Goal: Check status: Check status

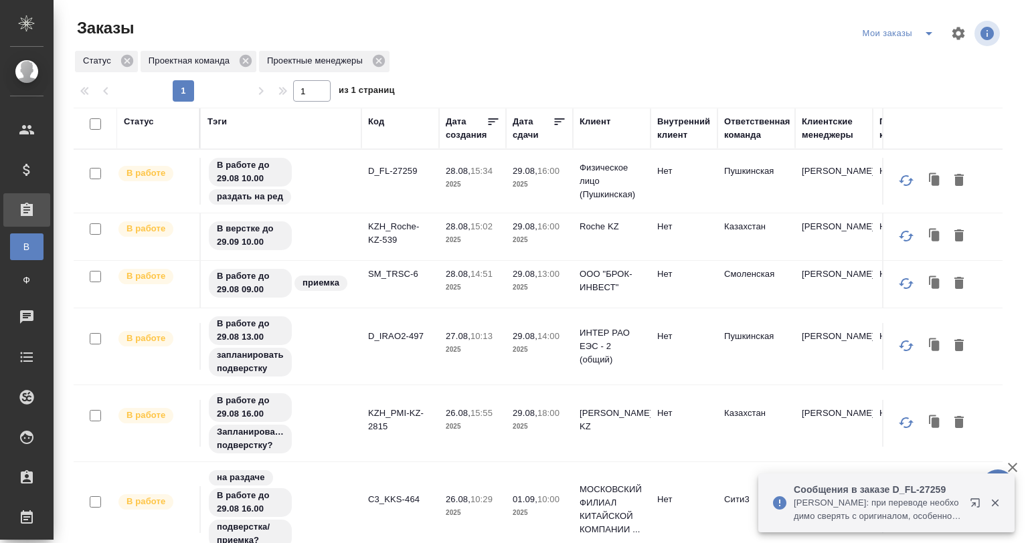
drag, startPoint x: 997, startPoint y: 505, endPoint x: 985, endPoint y: 501, distance: 12.9
click at [997, 505] on icon "button" at bounding box center [994, 503] width 7 height 7
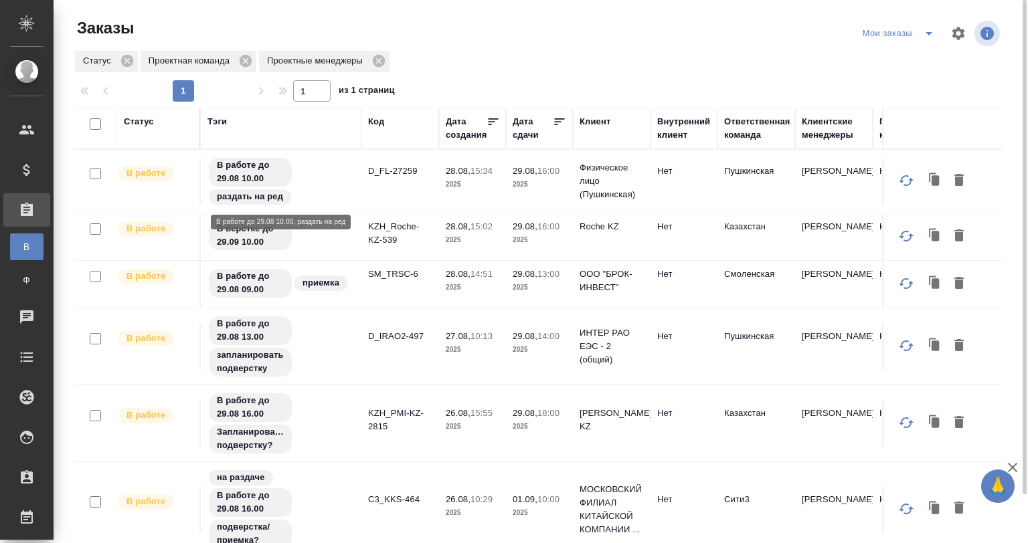
click at [343, 183] on div "В работе до 29.08 10.00 раздать на ред" at bounding box center [280, 182] width 147 height 50
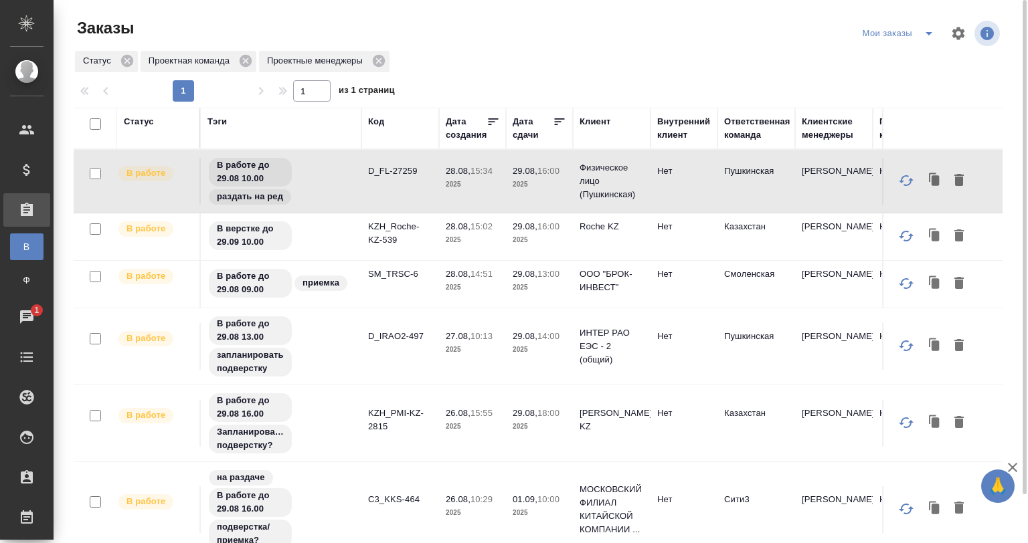
click at [352, 145] on th "Тэги" at bounding box center [281, 128] width 161 height 41
click at [353, 171] on div "В работе до 29.08 10.00 раздать на ред" at bounding box center [280, 182] width 147 height 50
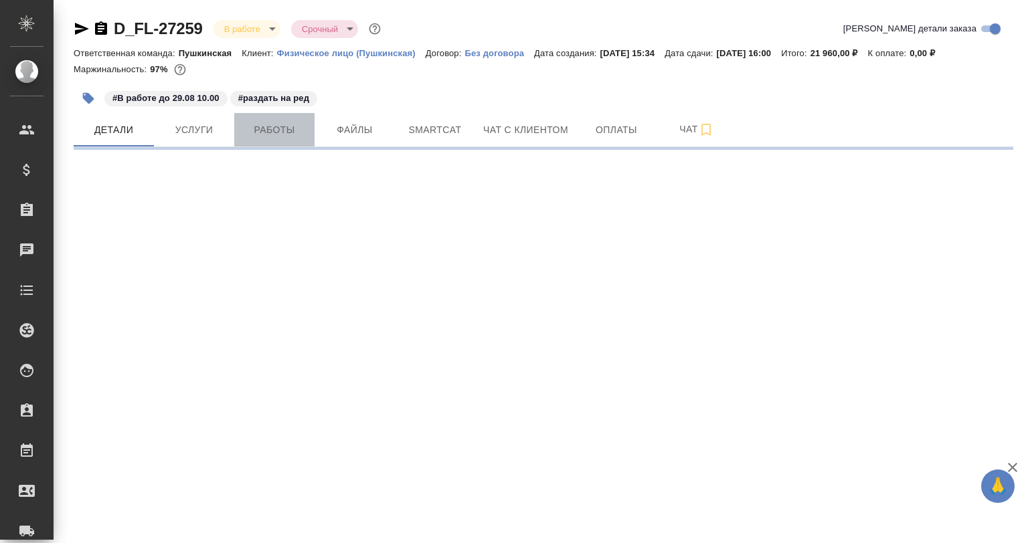
click at [280, 134] on span "Работы" at bounding box center [274, 130] width 64 height 17
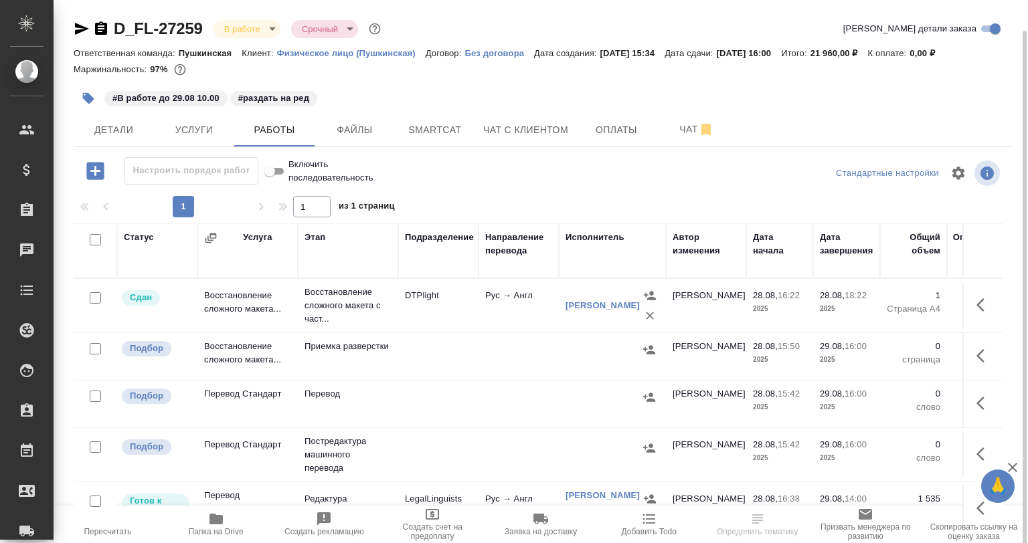
scroll to position [67, 0]
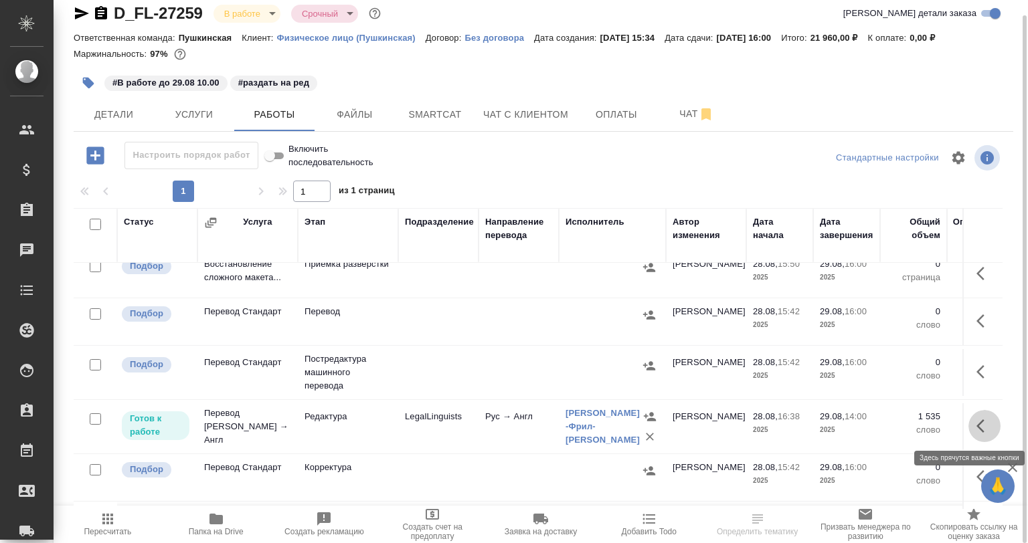
click at [976, 425] on icon "button" at bounding box center [984, 426] width 16 height 16
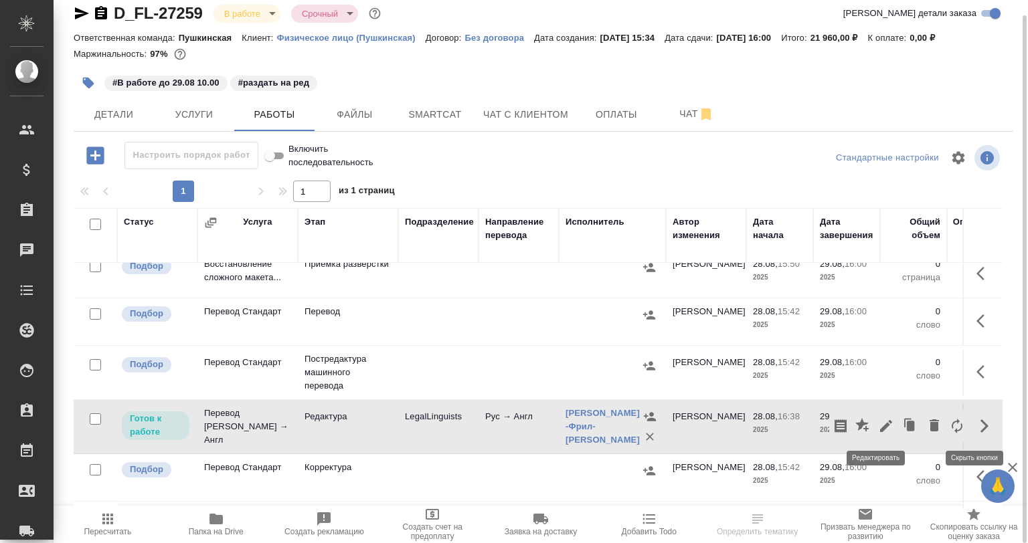
click at [878, 422] on icon "button" at bounding box center [886, 426] width 16 height 16
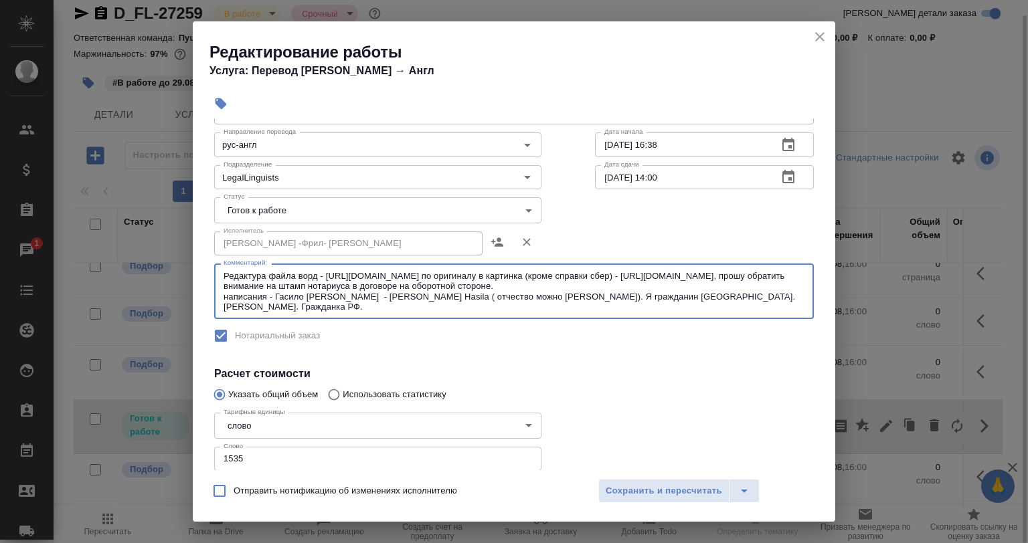
drag, startPoint x: 225, startPoint y: 284, endPoint x: 413, endPoint y: 290, distance: 188.1
click at [413, 290] on textarea "Редактура файла ворд - https://drive.awatera.com/s/dxeK9RY47BMkxxJ по оригиналу…" at bounding box center [514, 291] width 581 height 41
drag, startPoint x: 324, startPoint y: 272, endPoint x: 335, endPoint y: 274, distance: 10.8
click at [335, 274] on textarea "Редактура файла ворд - https://drive.awatera.com/s/dxeK9RY47BMkxxJ по оригиналу…" at bounding box center [514, 291] width 581 height 41
click at [329, 274] on textarea "Редактура файла ворд - https://drive.awatera.com/s/dxeK9RY47BMkxxJ по оригиналу…" at bounding box center [514, 291] width 581 height 41
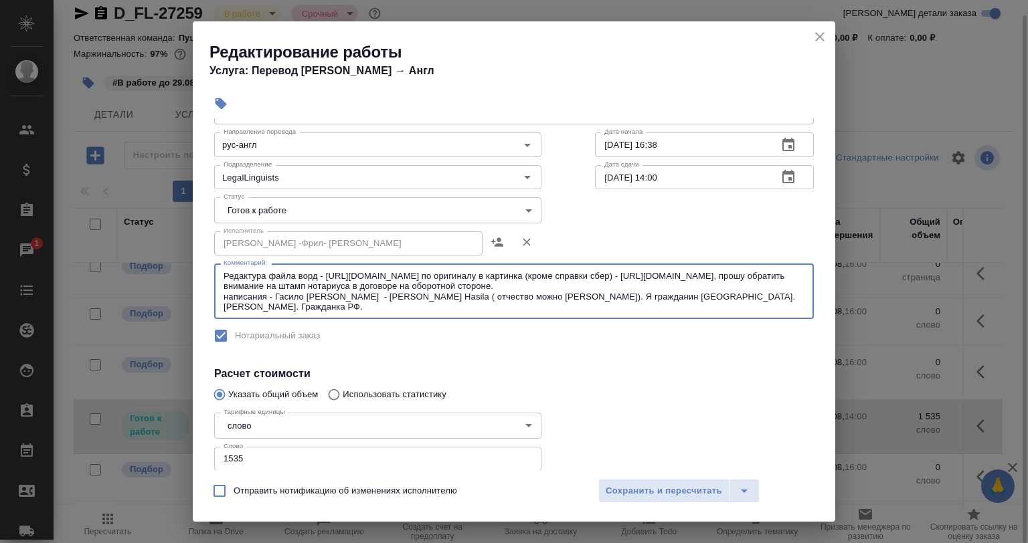
click at [326, 274] on textarea "Редактура файла ворд - https://drive.awatera.com/s/dxeK9RY47BMkxxJ по оригиналу…" at bounding box center [514, 291] width 581 height 41
click at [327, 281] on textarea "Редактура файла ворд - https://drive.awatera.com/s/dxeK9RY47BMkxxJ по оригиналу…" at bounding box center [514, 291] width 581 height 41
drag, startPoint x: 325, startPoint y: 274, endPoint x: 513, endPoint y: 273, distance: 188.0
click at [513, 273] on textarea "Редактура файла ворд - https://drive.awatera.com/s/dxeK9RY47BMkxxJ по оригиналу…" at bounding box center [514, 291] width 581 height 41
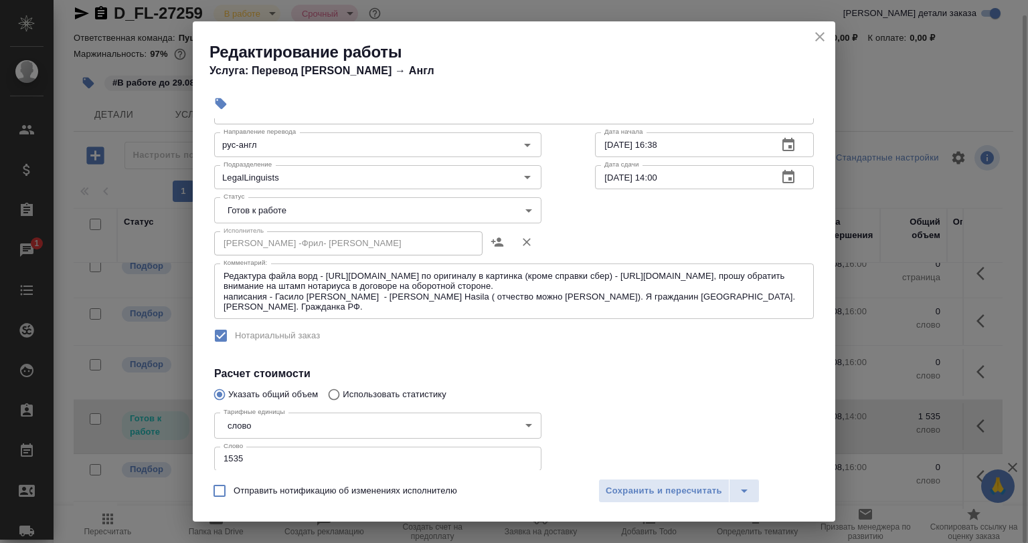
click at [572, 249] on div "Исполнитель Аржанова -Фрил- Екатерина Исполнитель" at bounding box center [513, 242] width 653 height 86
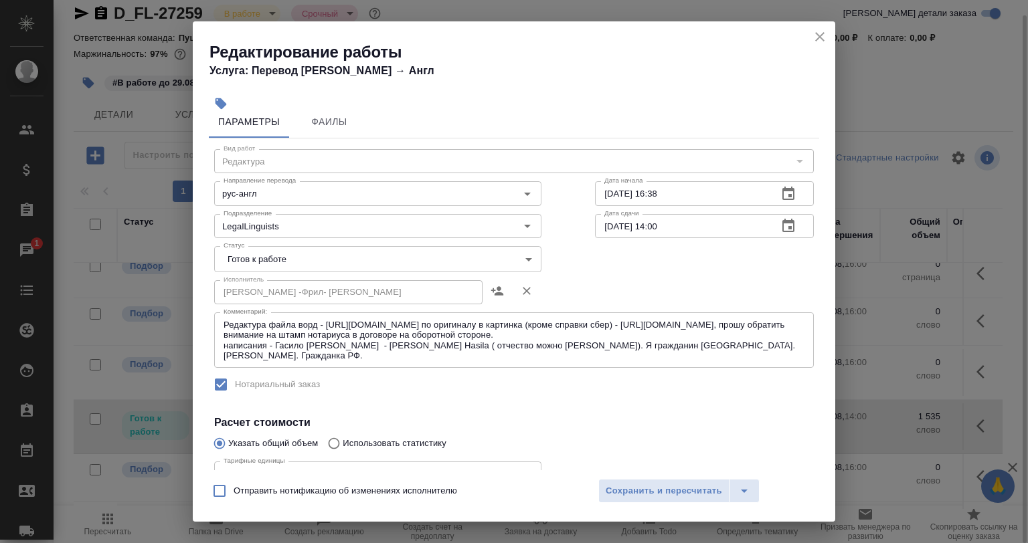
scroll to position [0, 0]
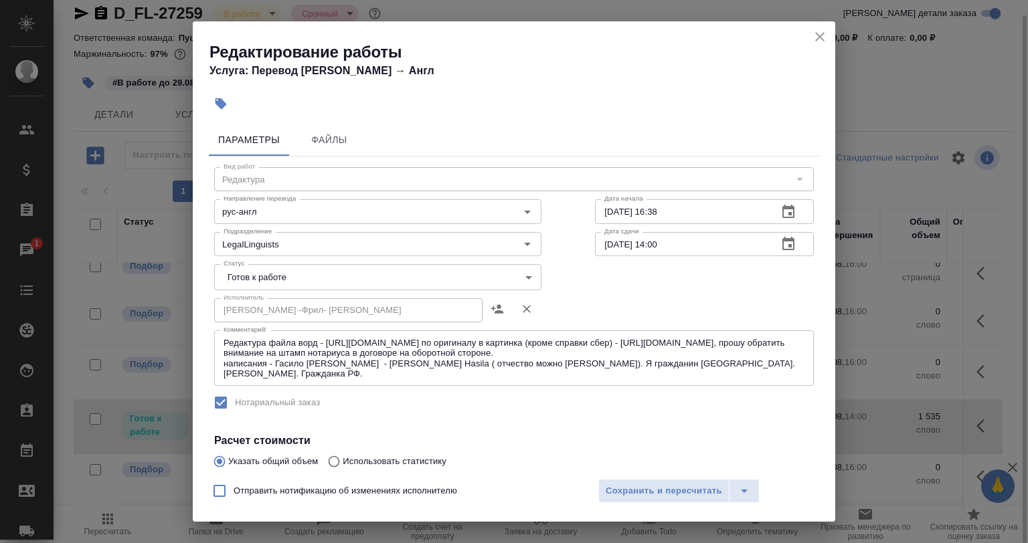
click at [823, 40] on icon "close" at bounding box center [819, 36] width 9 height 9
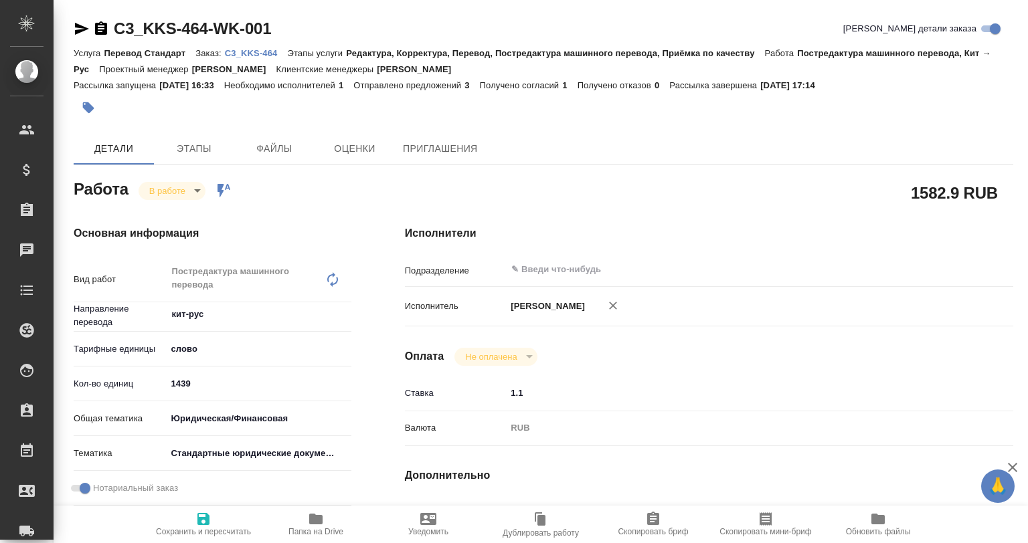
type textarea "x"
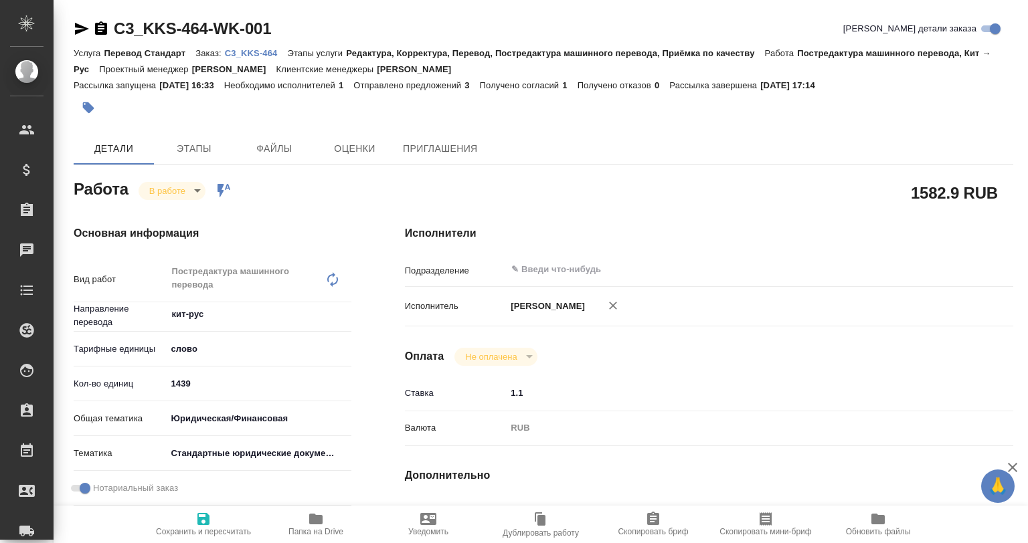
click at [258, 54] on p "C3_KKS-464" at bounding box center [256, 53] width 63 height 10
type textarea "x"
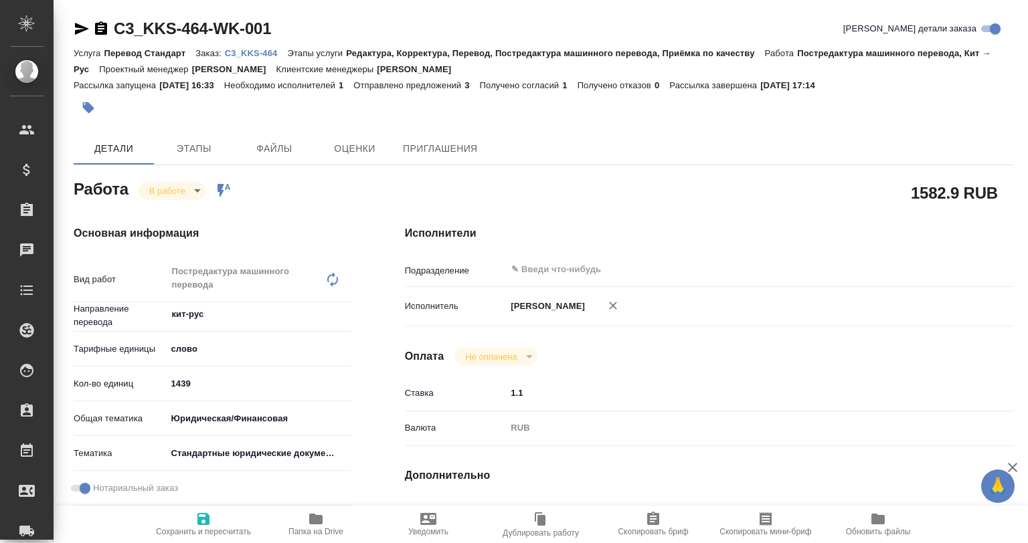
type textarea "x"
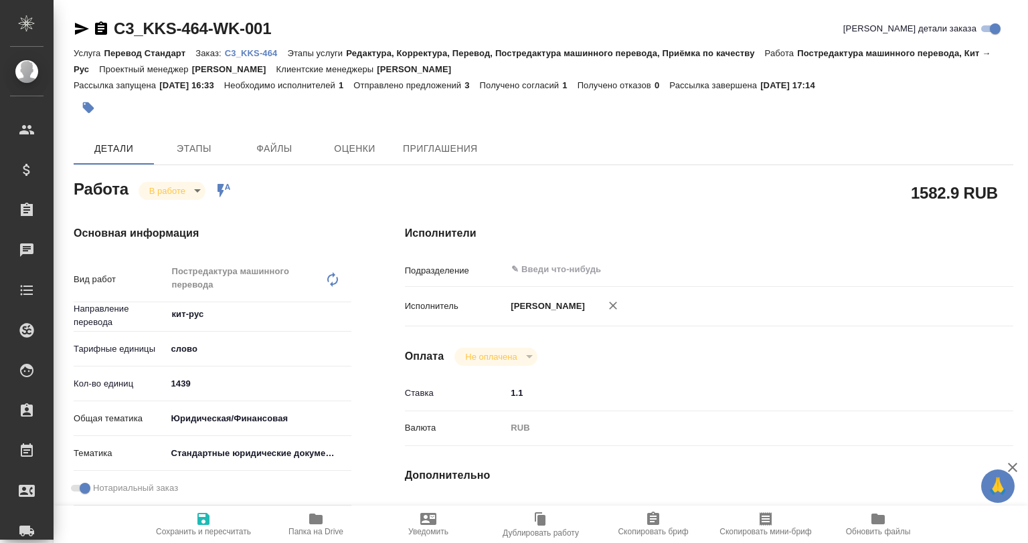
type textarea "x"
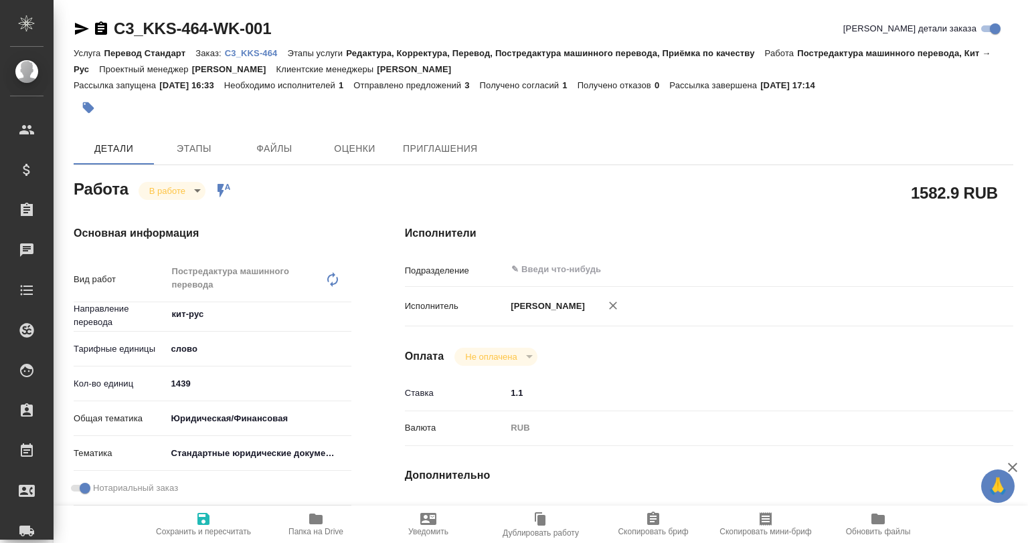
type textarea "x"
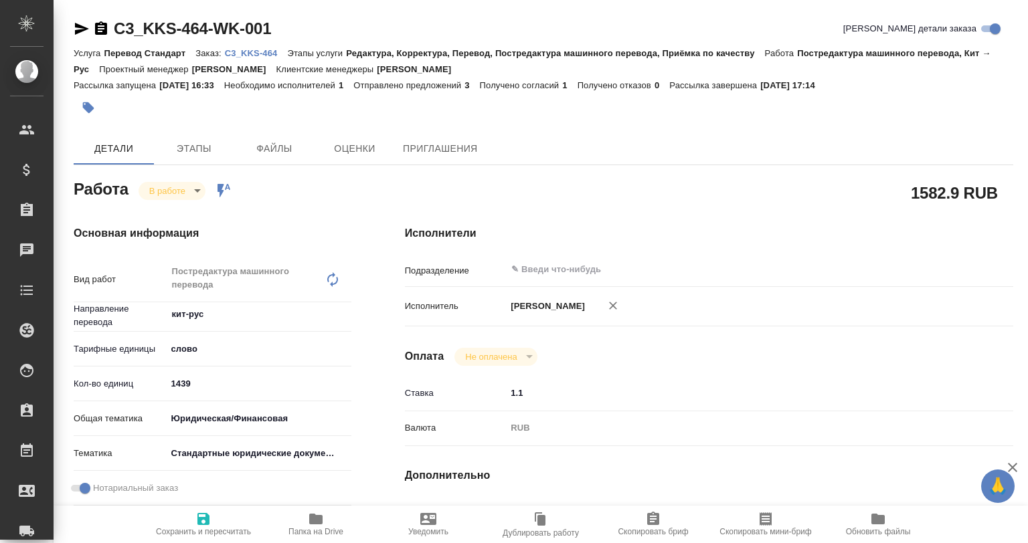
type textarea "x"
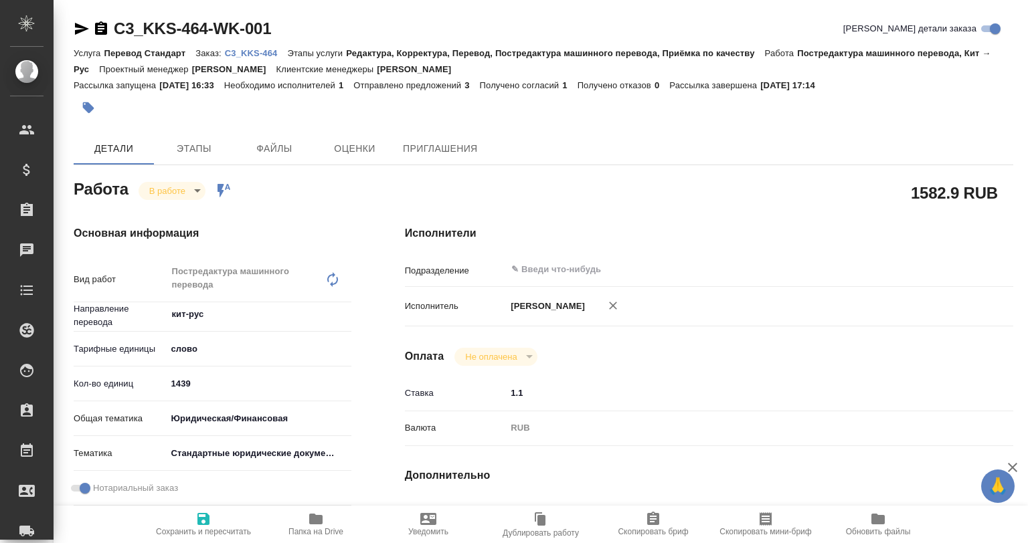
type textarea "x"
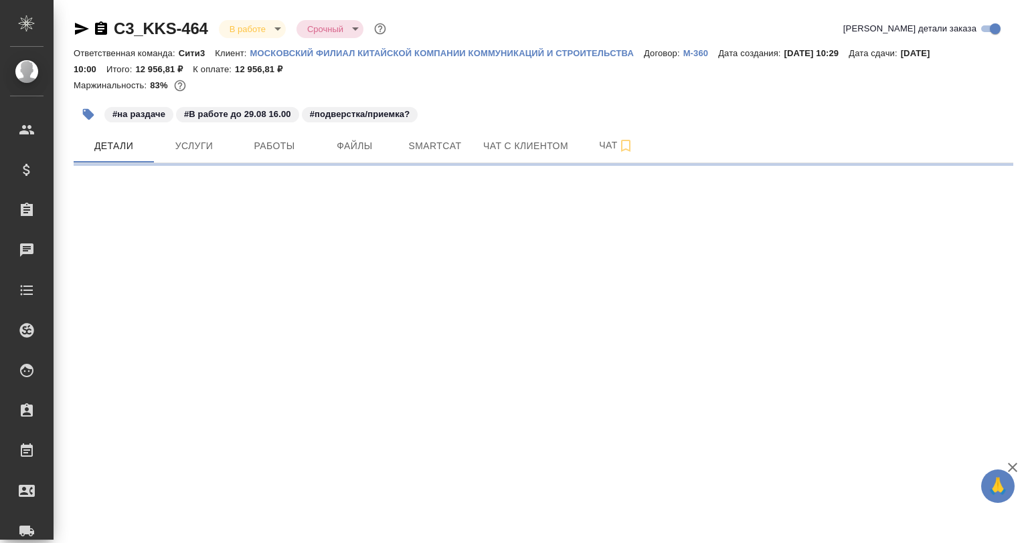
select select "RU"
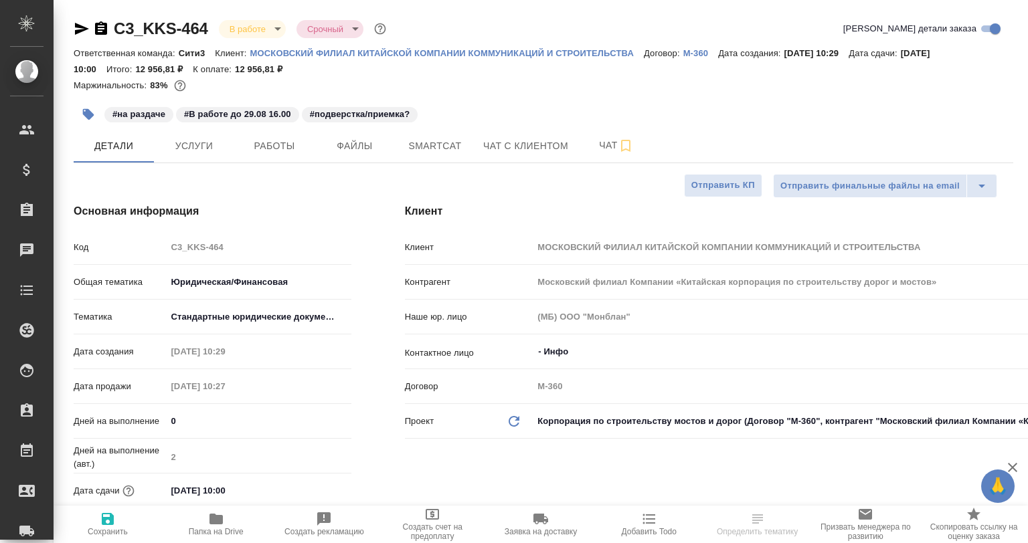
type textarea "x"
click at [462, 145] on span "Smartcat" at bounding box center [435, 146] width 64 height 17
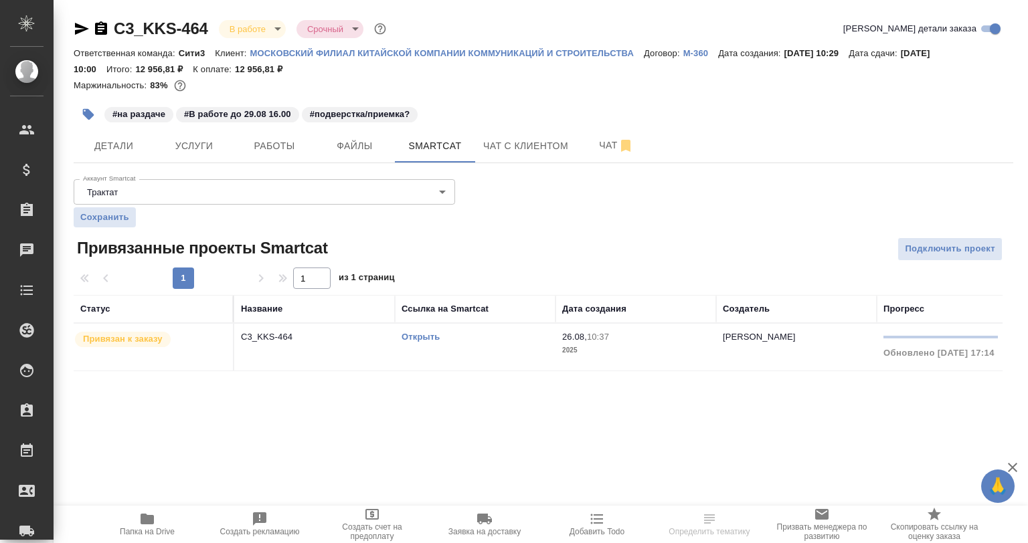
click at [418, 340] on link "Открыть" at bounding box center [421, 337] width 38 height 10
click at [262, 141] on span "Работы" at bounding box center [274, 146] width 64 height 17
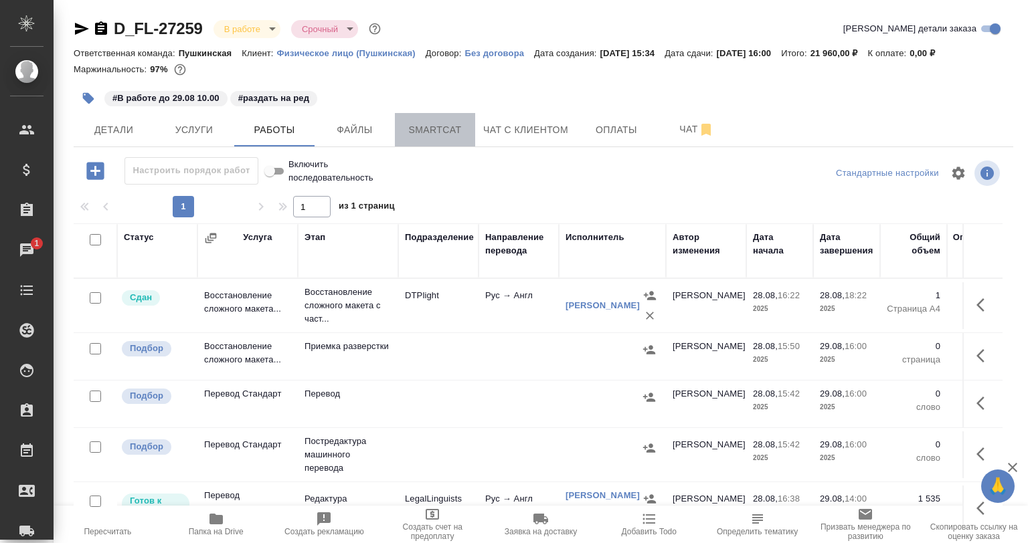
click at [436, 136] on span "Smartcat" at bounding box center [435, 130] width 64 height 17
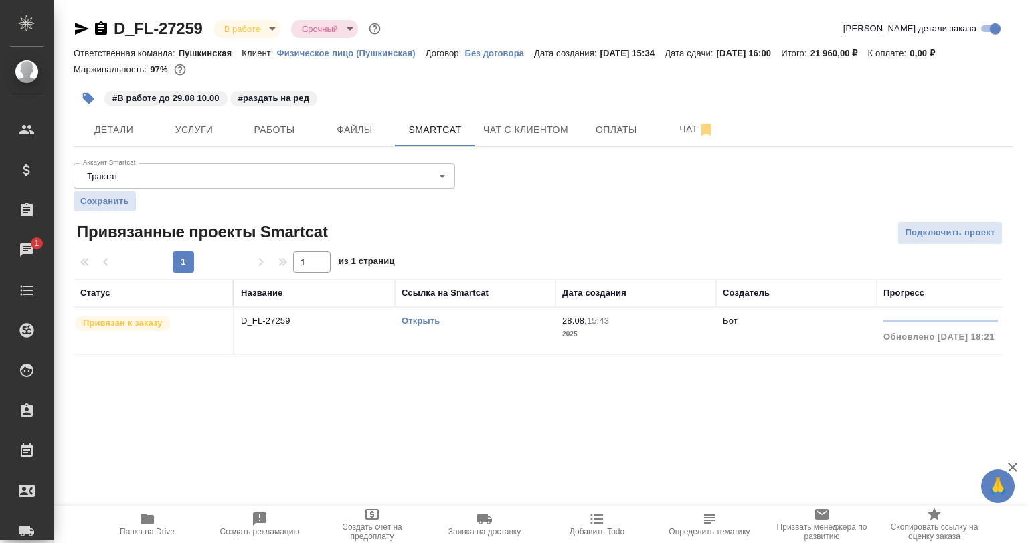
click at [420, 315] on div "Открыть" at bounding box center [475, 321] width 147 height 13
click at [428, 319] on link "Открыть" at bounding box center [421, 321] width 38 height 10
